Goal: Find specific page/section: Find specific page/section

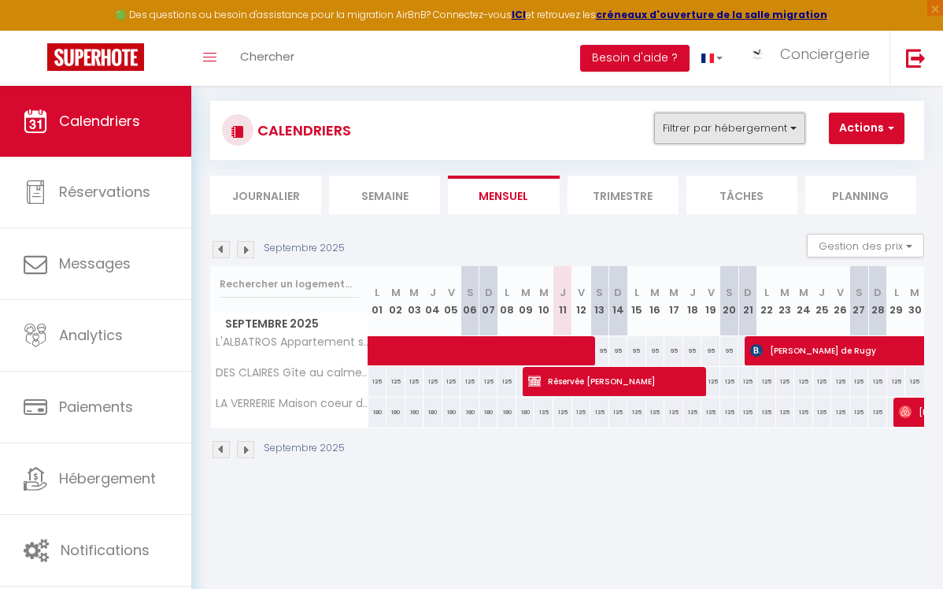
click at [791, 128] on button "Filtrer par hébergement" at bounding box center [729, 129] width 151 height 32
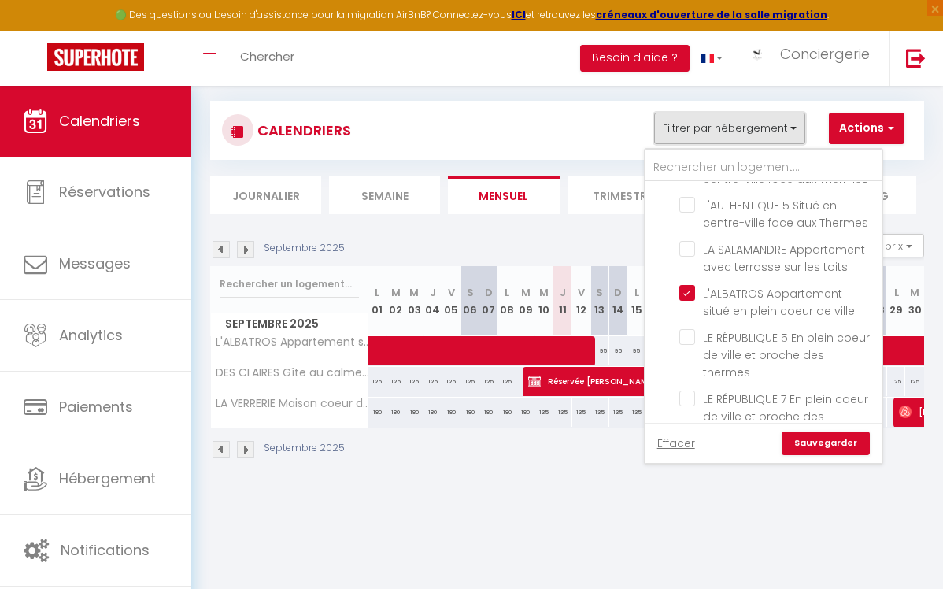
scroll to position [832, 0]
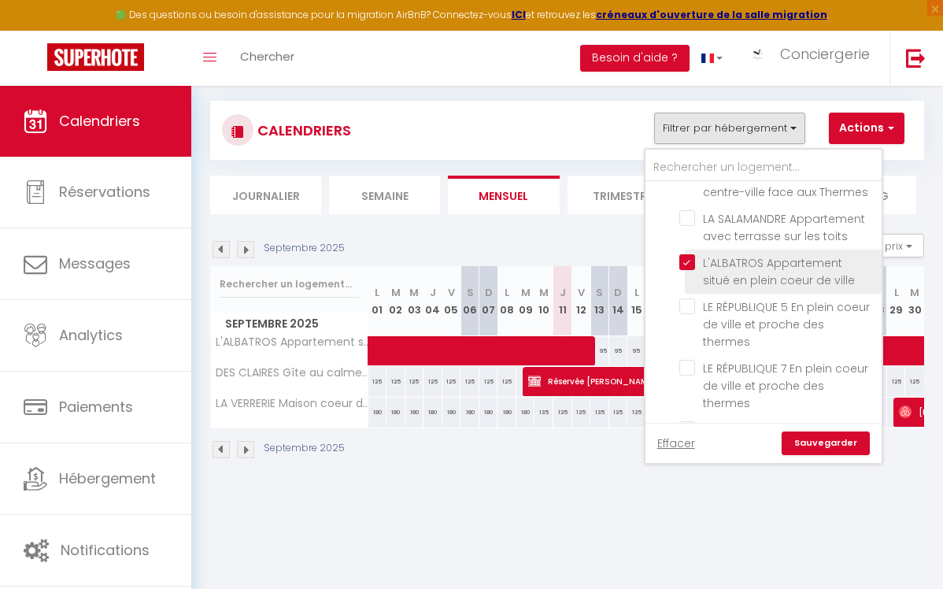
click at [694, 254] on input "L'ALBATROS Appartement situé en plein coeur de ville" at bounding box center [778, 262] width 197 height 16
checkbox input "false"
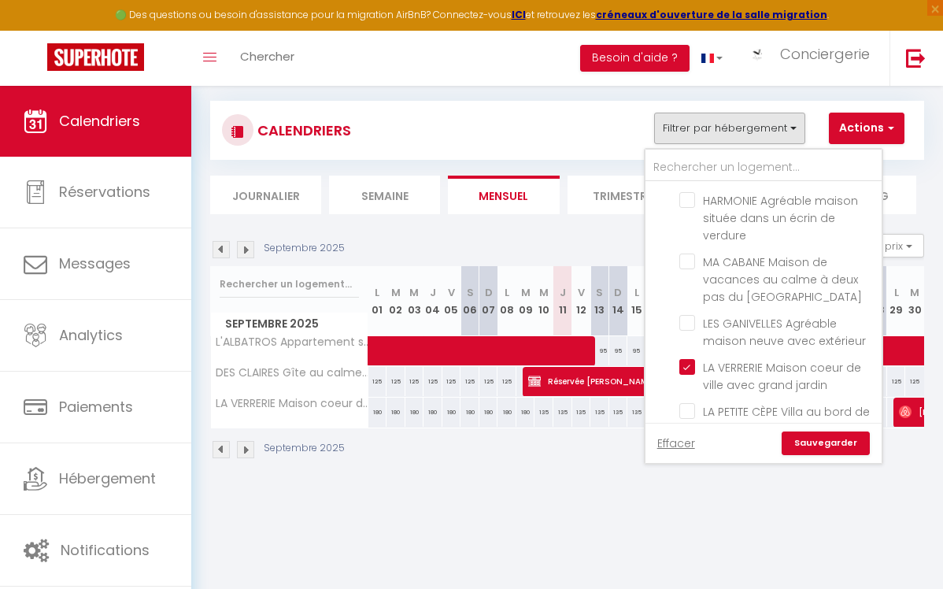
scroll to position [2555, 0]
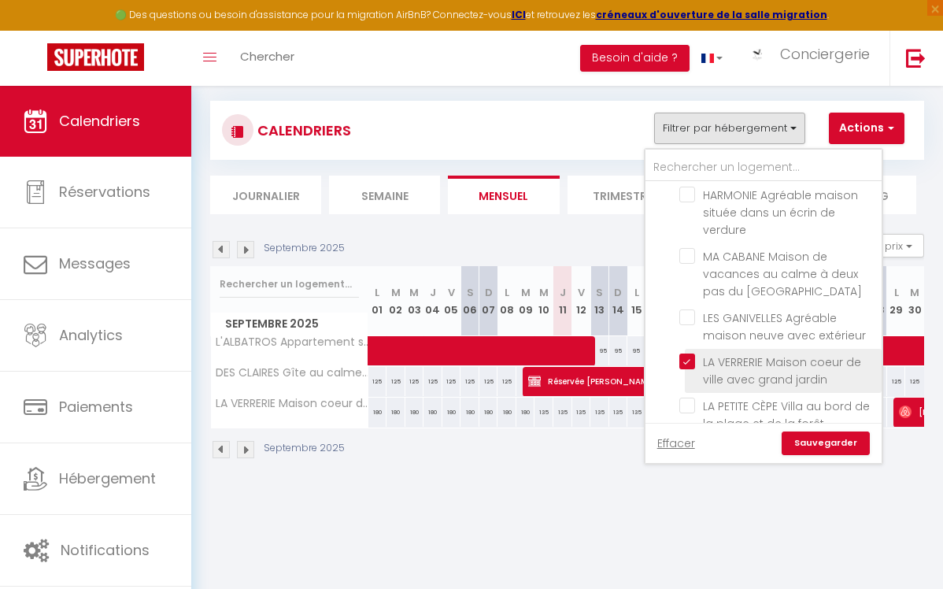
click at [691, 354] on input "LA VERRERIE Maison coeur de ville avec grand jardin" at bounding box center [778, 362] width 197 height 16
checkbox input "false"
click at [673, 453] on input "BOURCEFRANC-LE-CHAPUS (17560)" at bounding box center [780, 461] width 236 height 16
checkbox input "false"
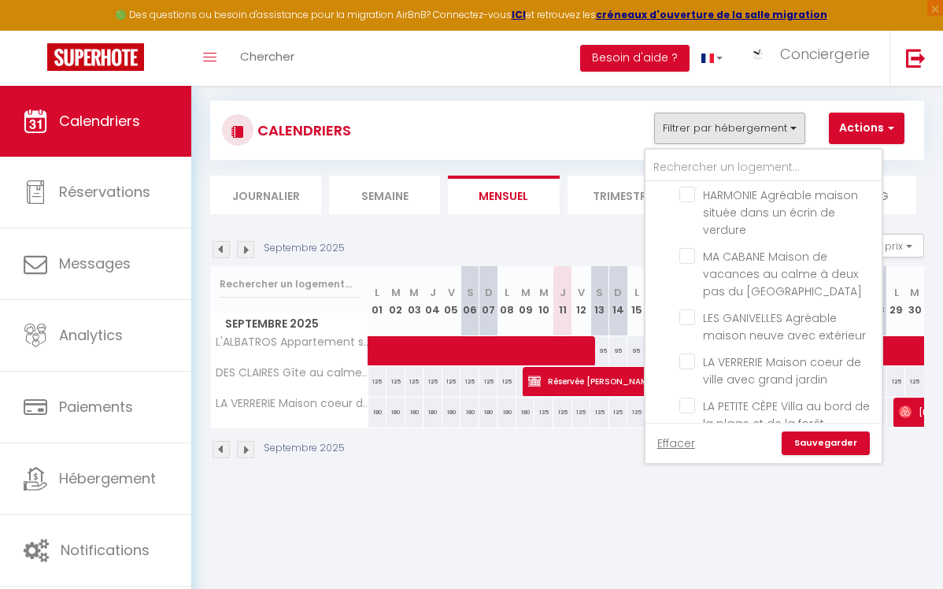
checkbox input "false"
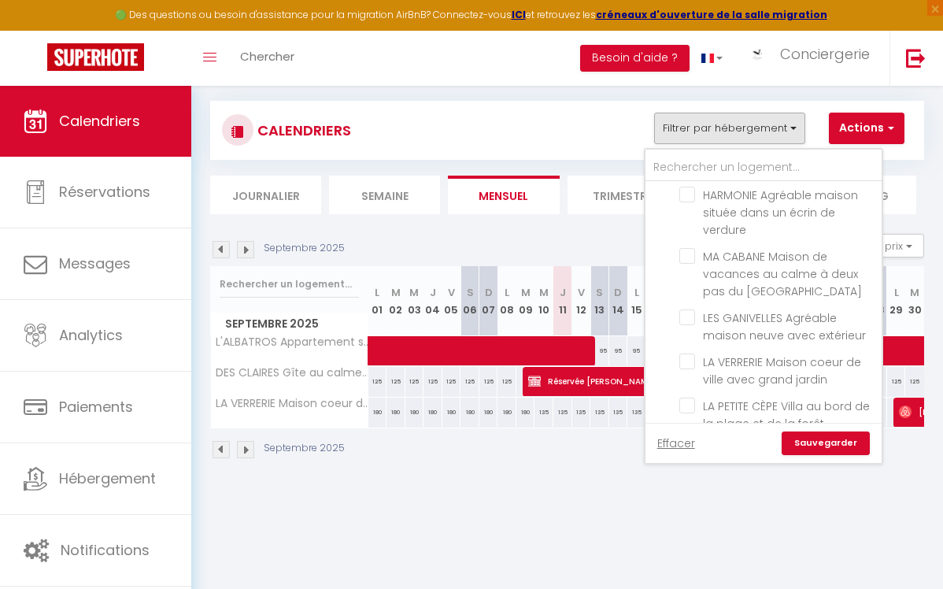
checkbox input "false"
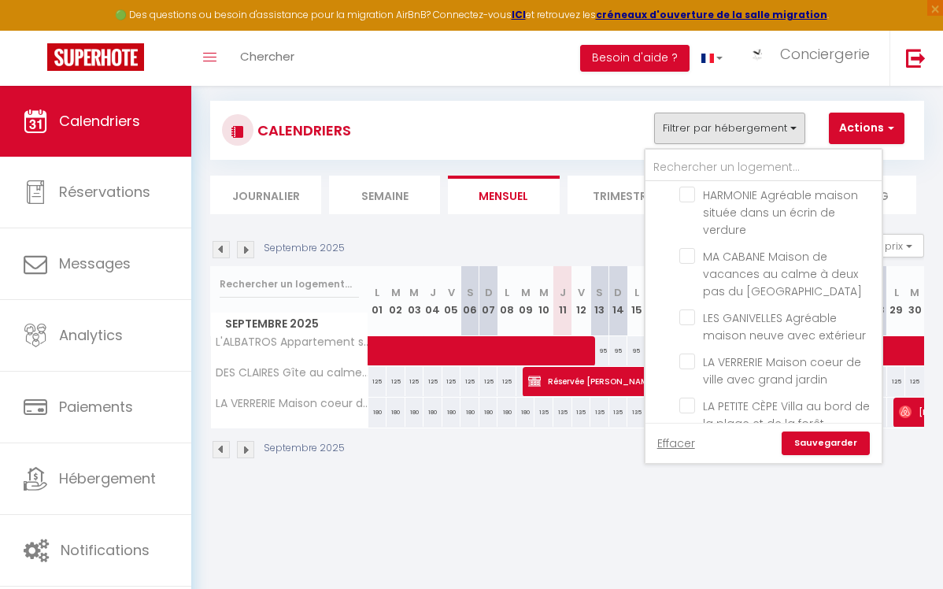
checkbox input "false"
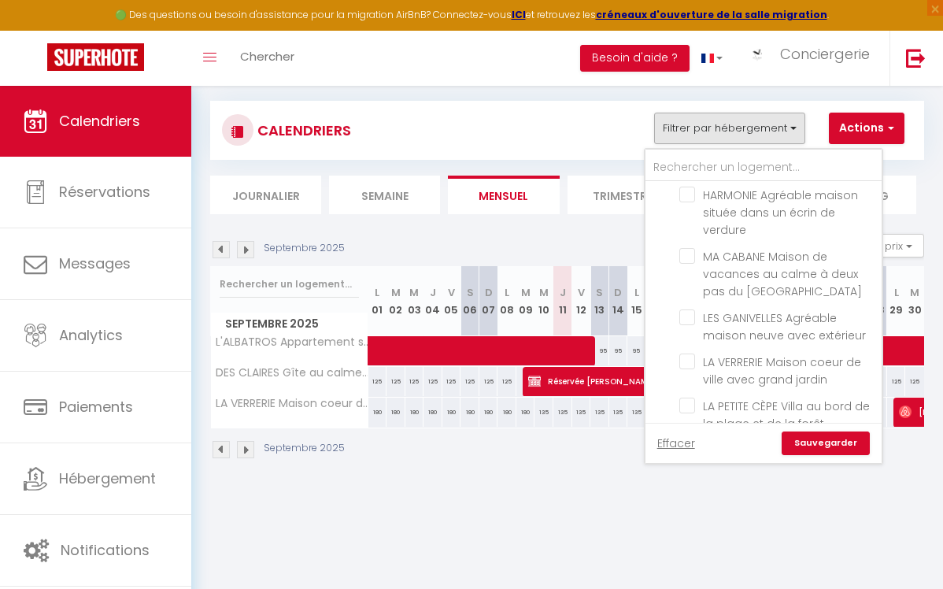
checkbox input "false"
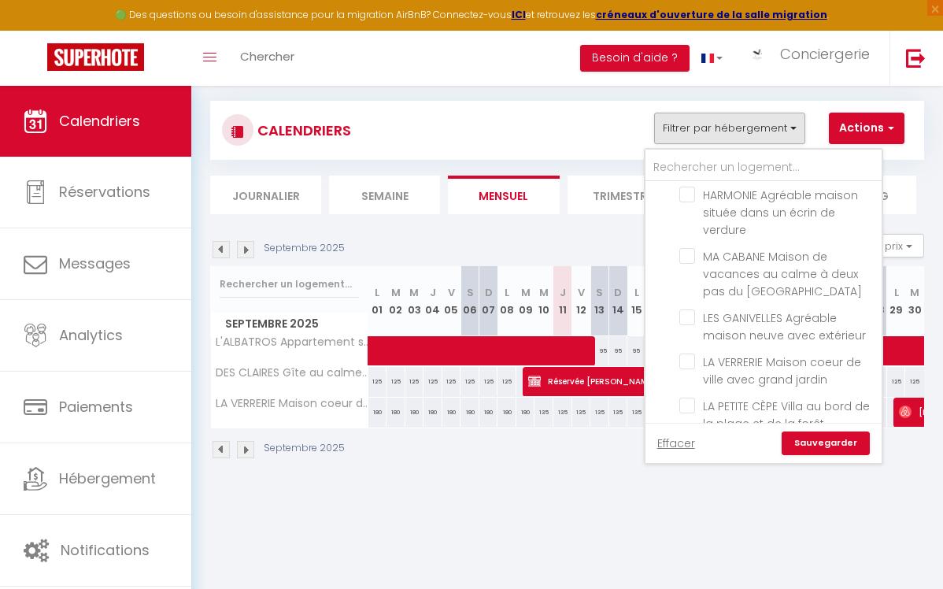
checkbox input "false"
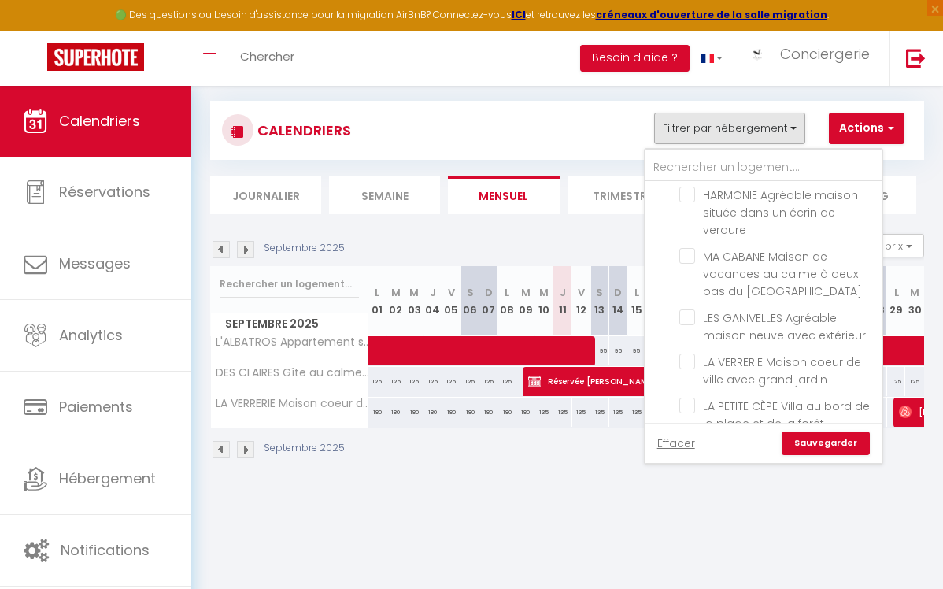
checkbox input "false"
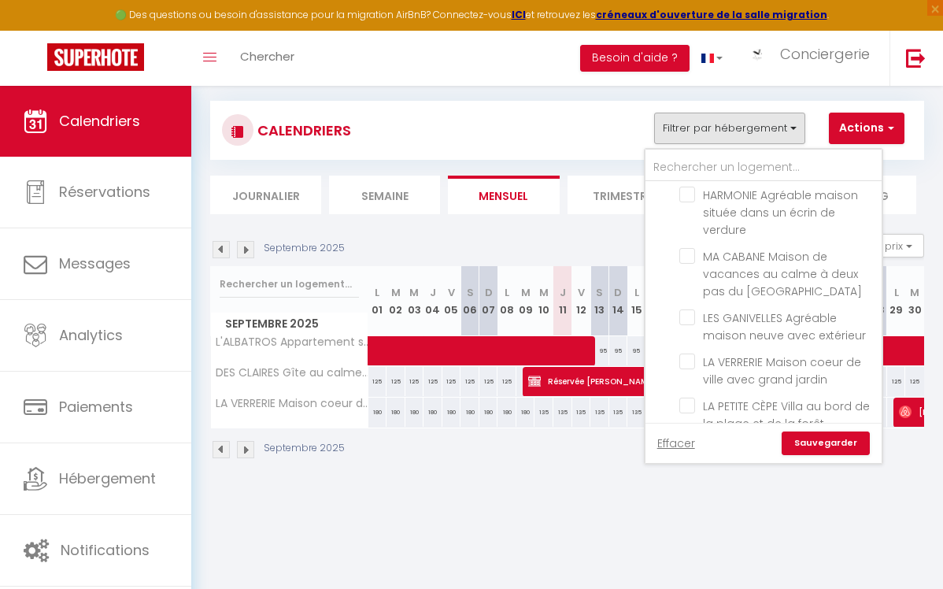
checkbox input "false"
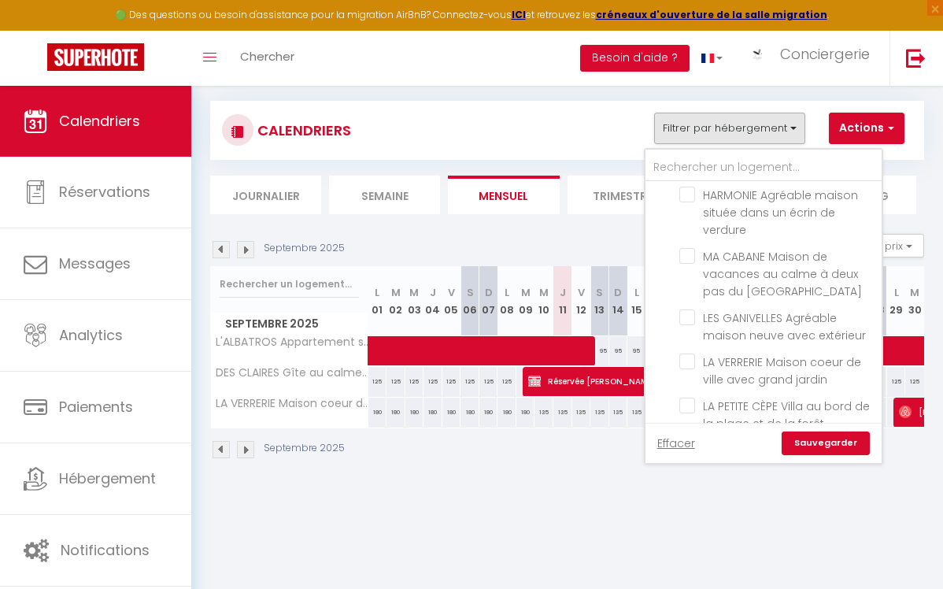
checkbox input "false"
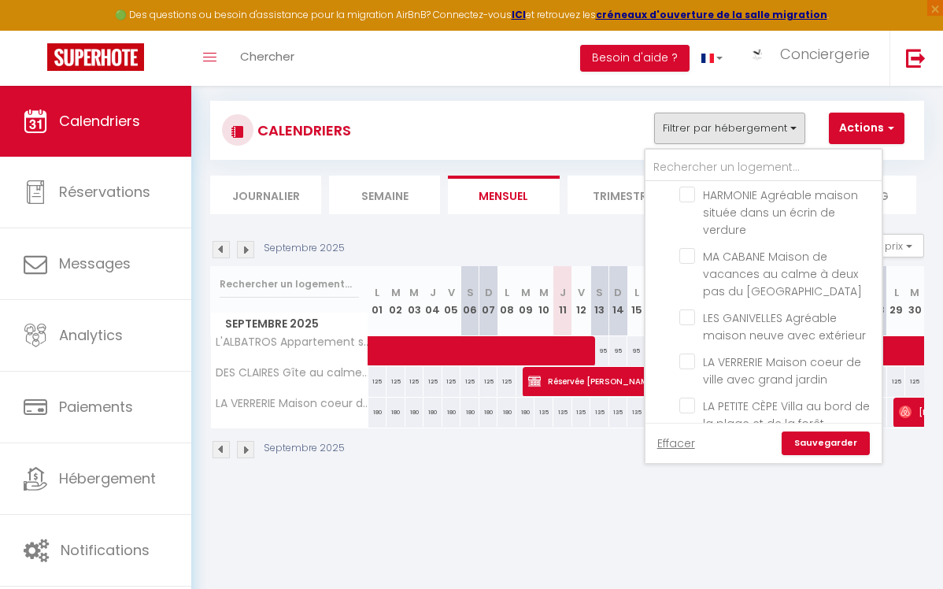
checkbox input "false"
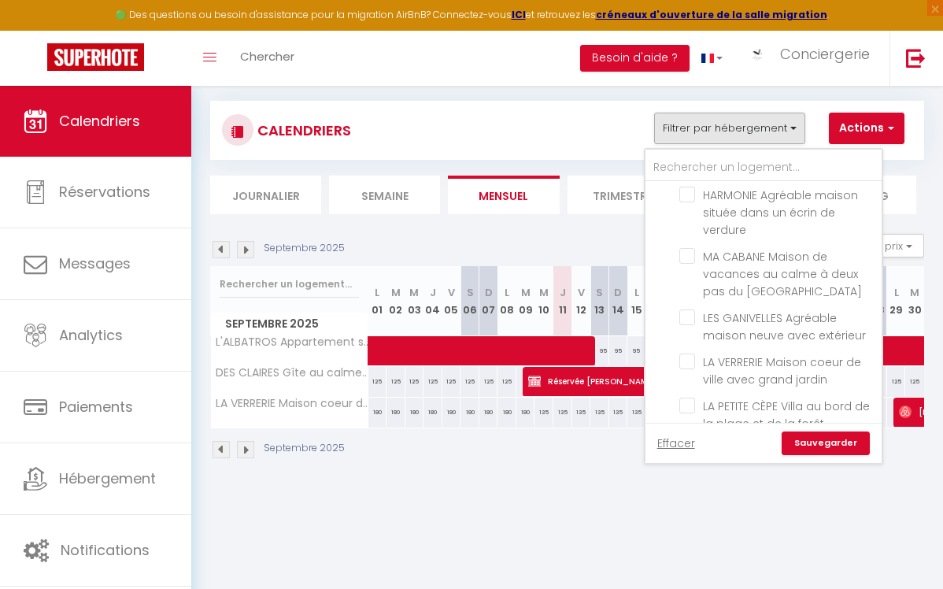
checkbox input "false"
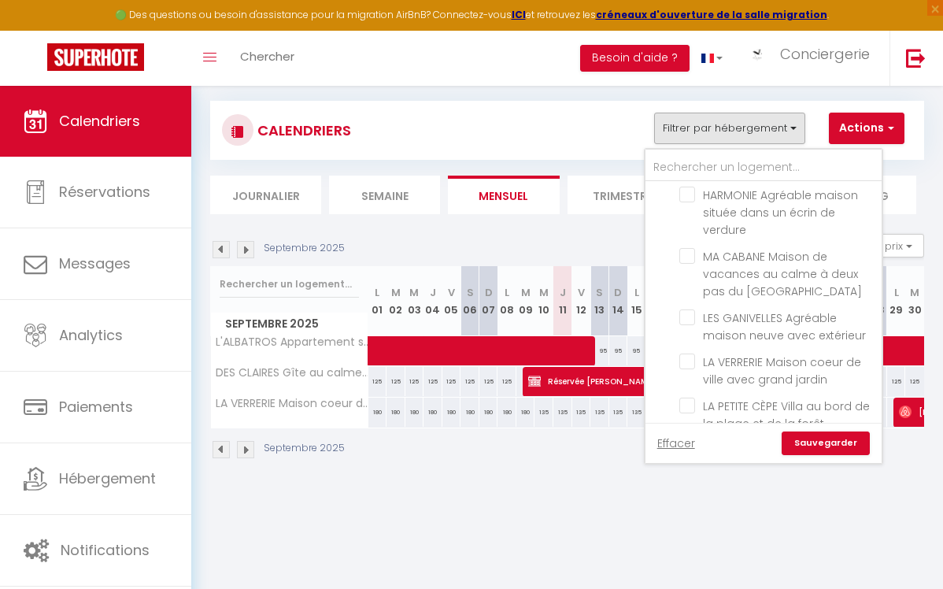
checkbox input "false"
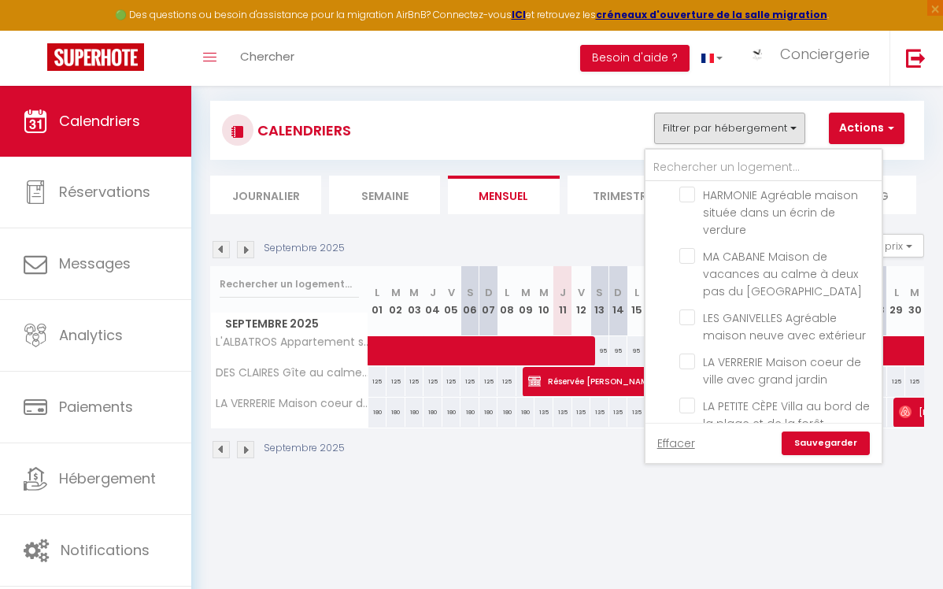
checkbox input "false"
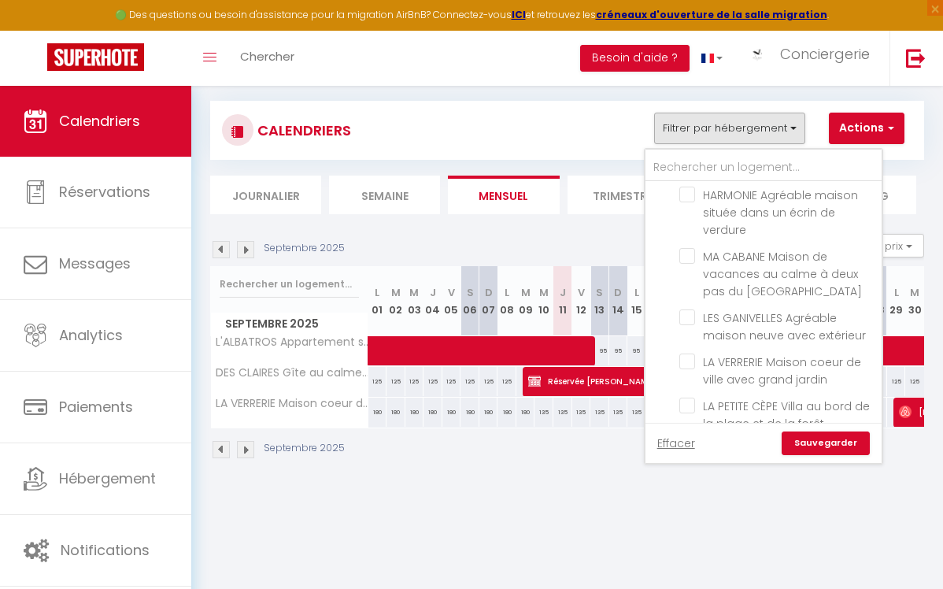
checkbox input "false"
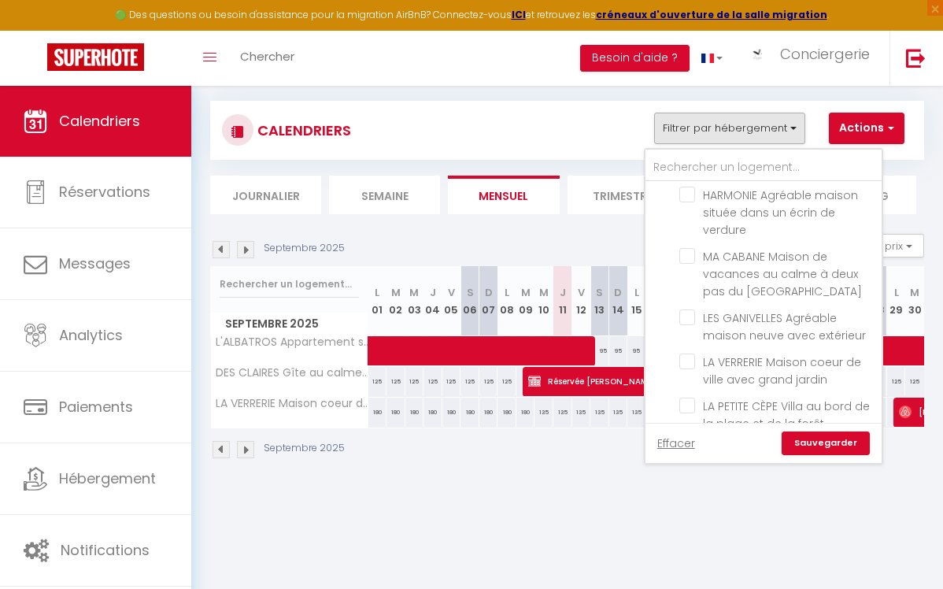
checkbox input "false"
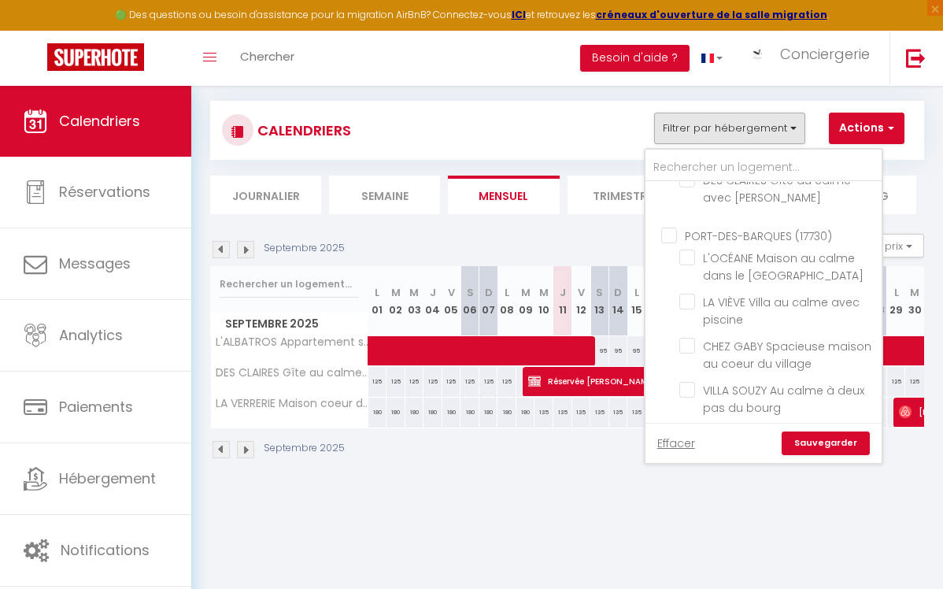
scroll to position [2863, 0]
click at [691, 422] on input "MAISON DE FAMILLE [PERSON_NAME] et vue sur l'Océan Atlantique" at bounding box center [778, 430] width 197 height 16
checkbox input "true"
checkbox input "false"
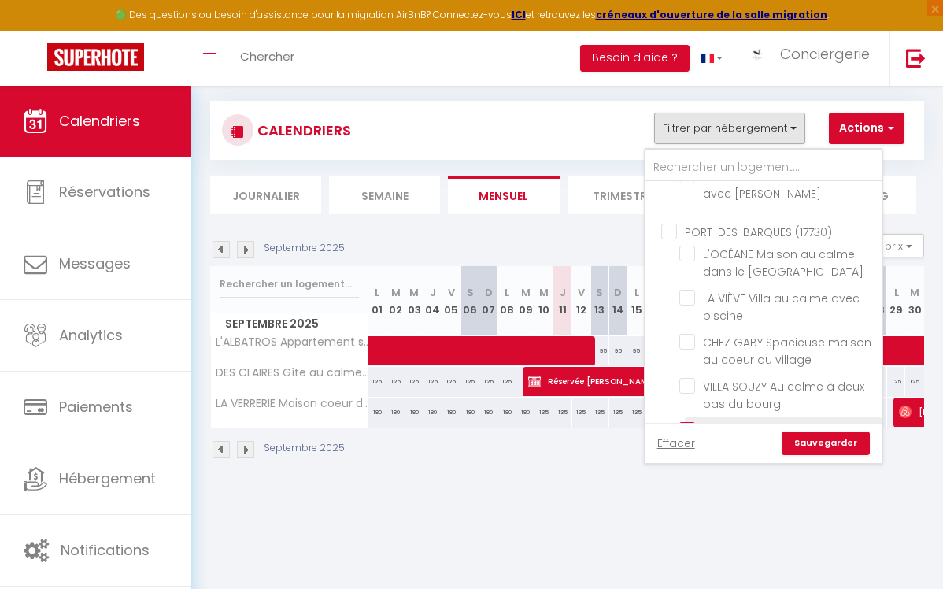
checkbox input "false"
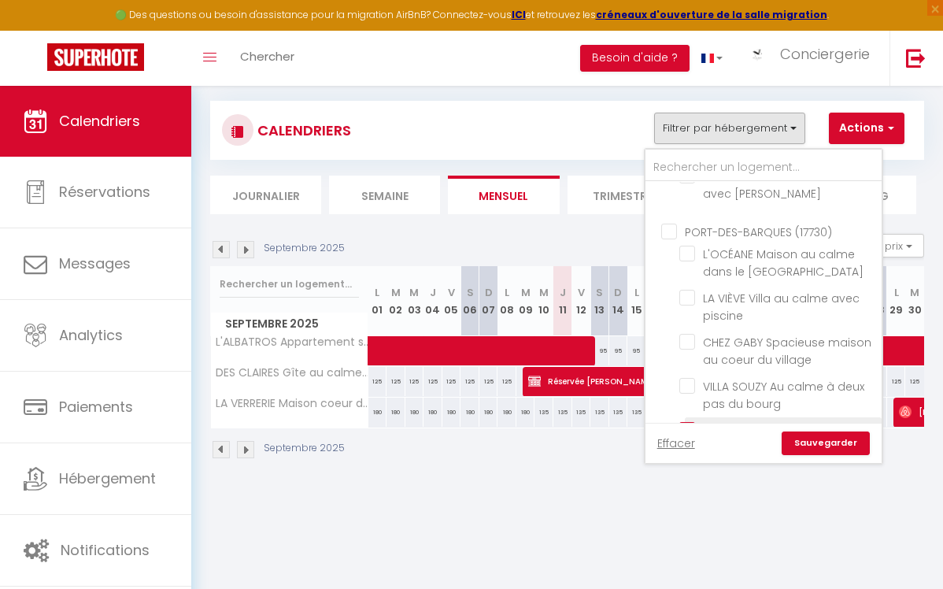
checkbox input "false"
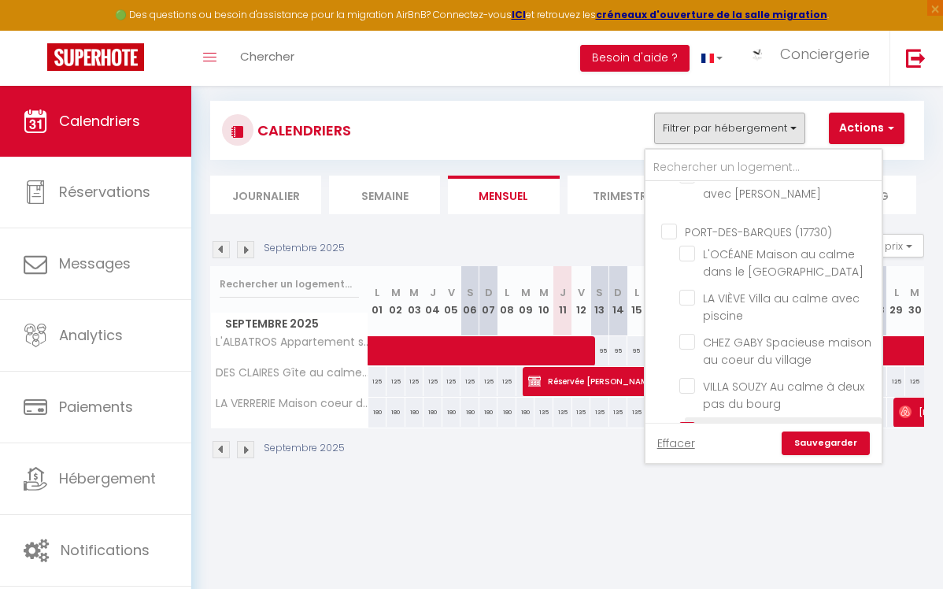
checkbox input "false"
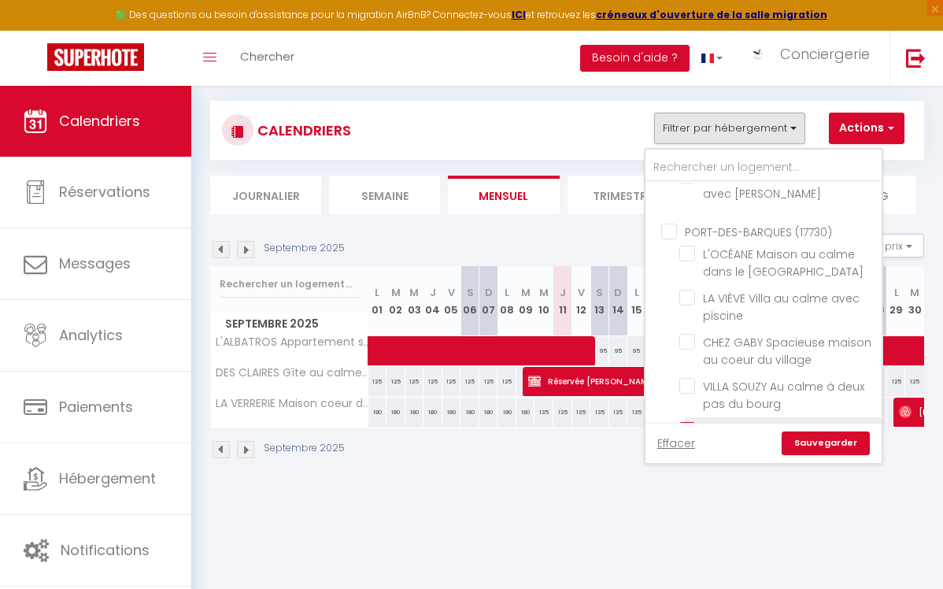
checkbox input "false"
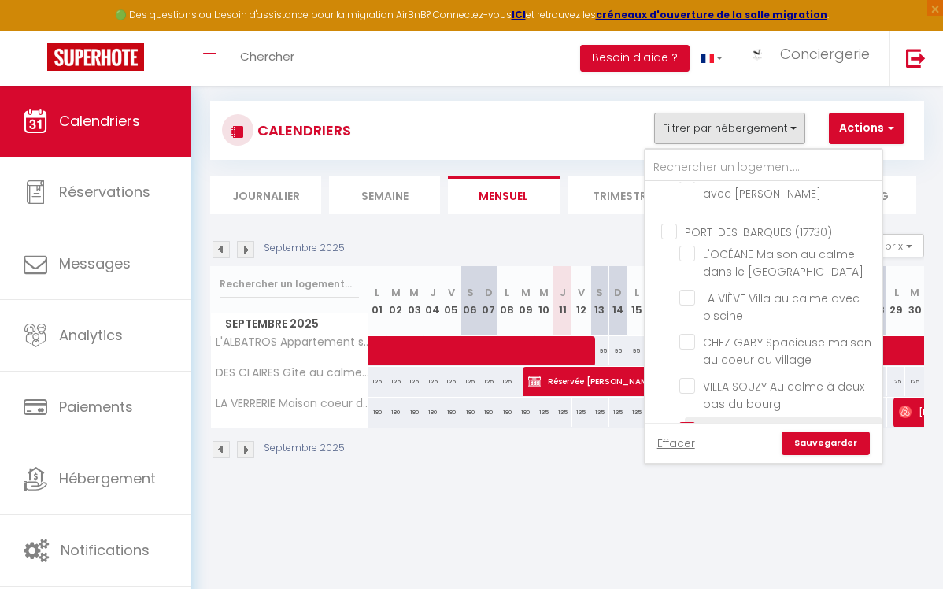
checkbox input "false"
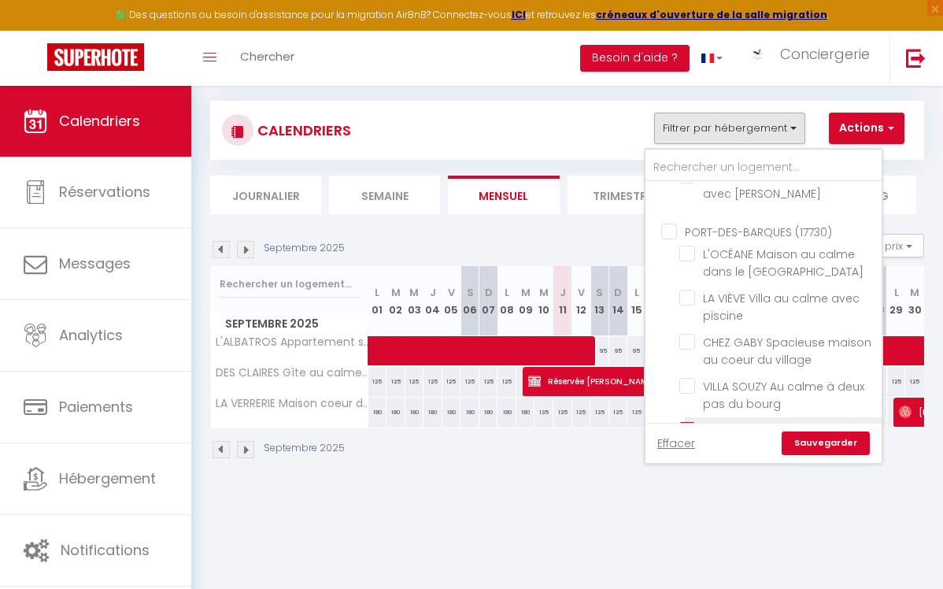
checkbox input "false"
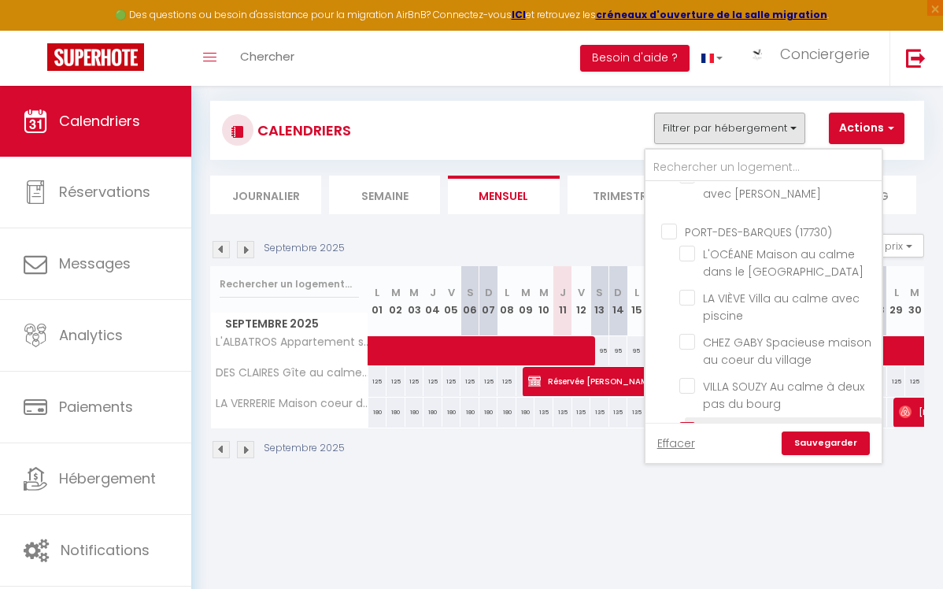
checkbox input "false"
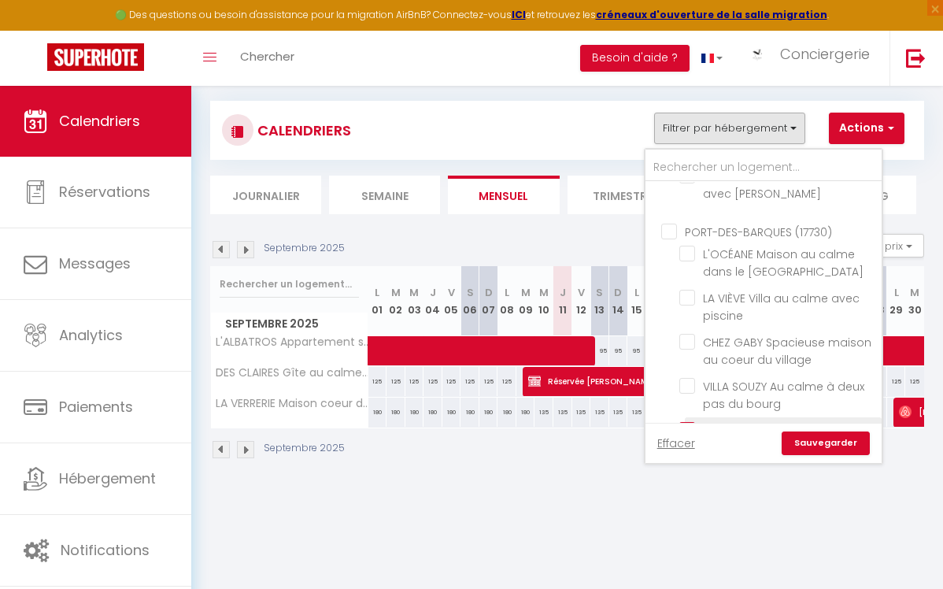
checkbox input "false"
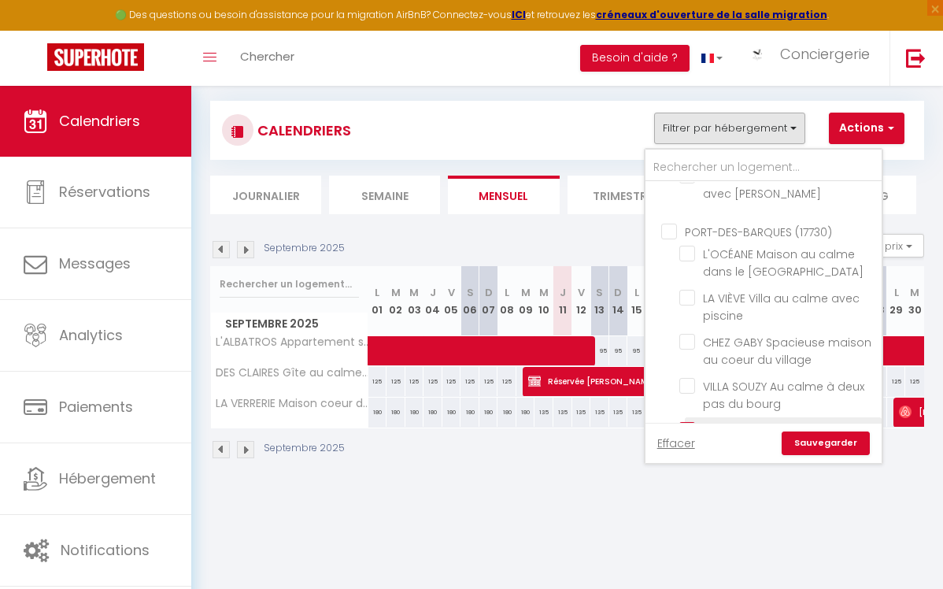
checkbox input "false"
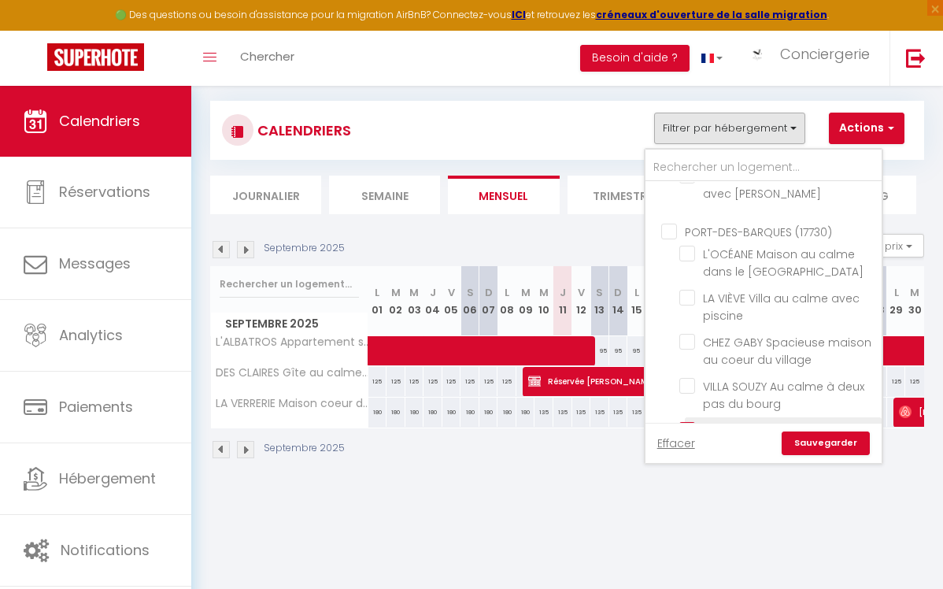
checkbox input "false"
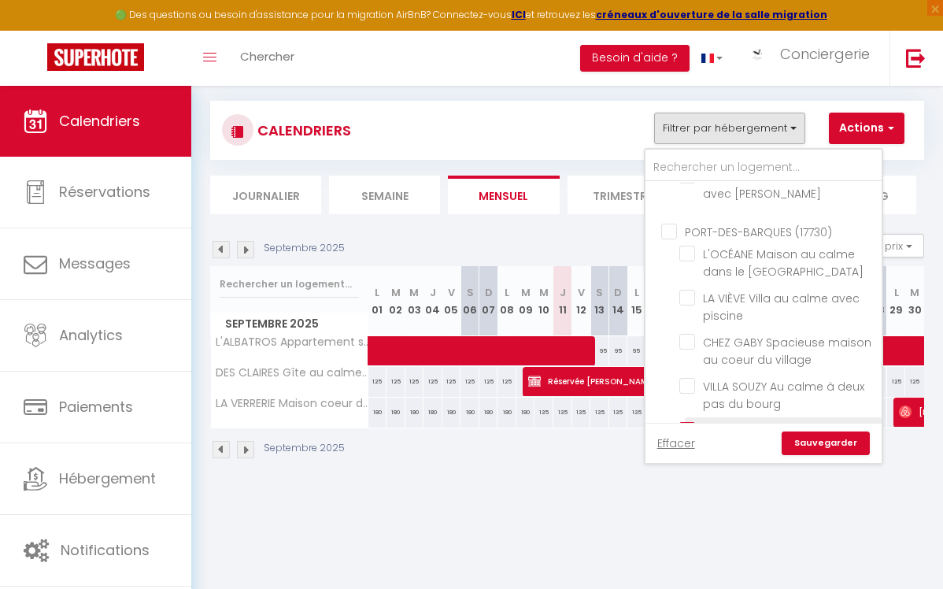
checkbox input "false"
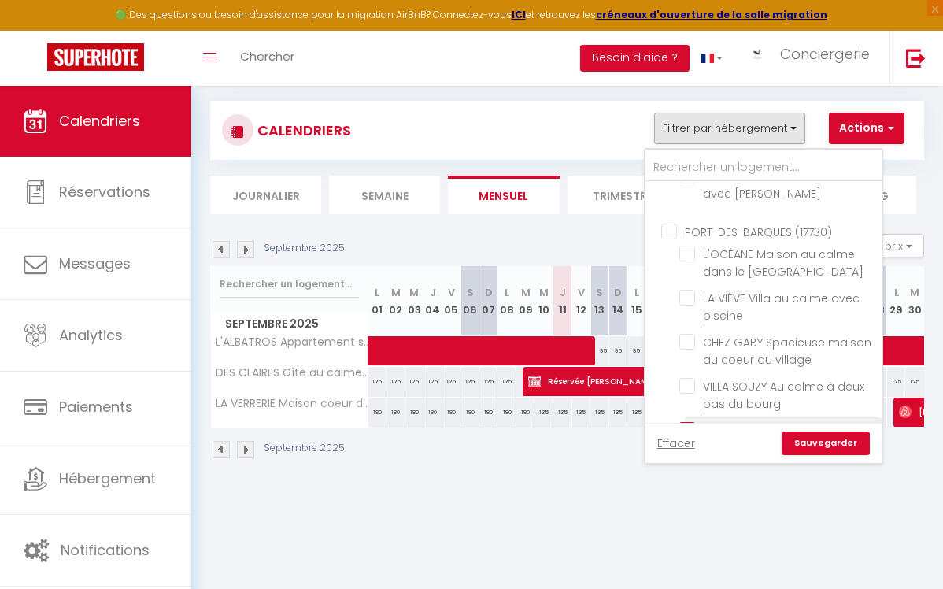
checkbox input "false"
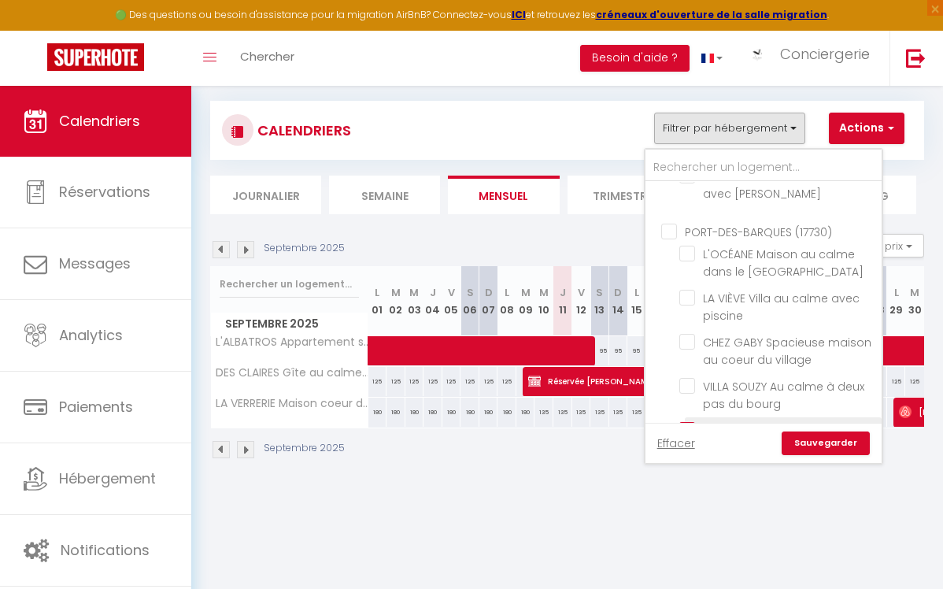
checkbox input "false"
click at [807, 443] on link "Sauvegarder" at bounding box center [826, 444] width 88 height 24
